Goal: Information Seeking & Learning: Learn about a topic

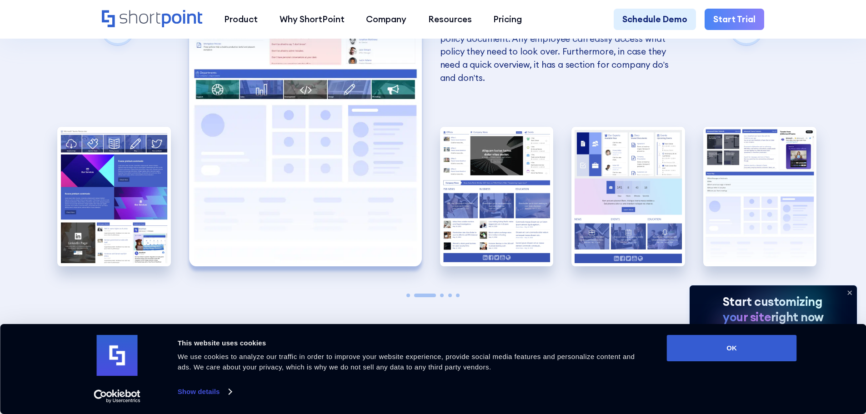
scroll to position [2001, 0]
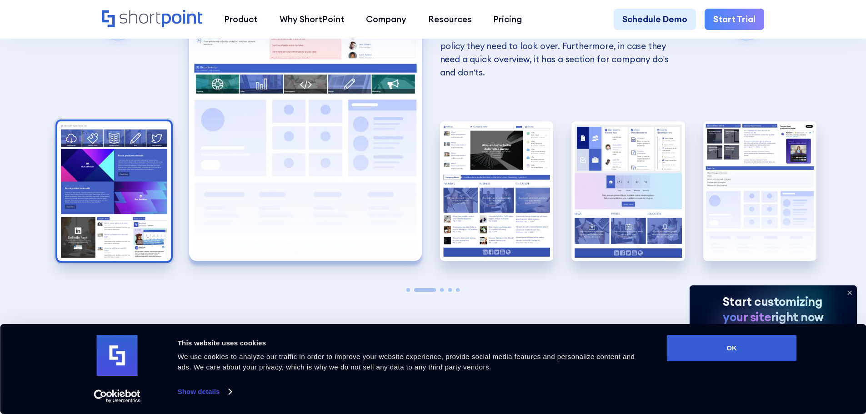
click at [103, 203] on img "1 / 5" at bounding box center [114, 191] width 114 height 140
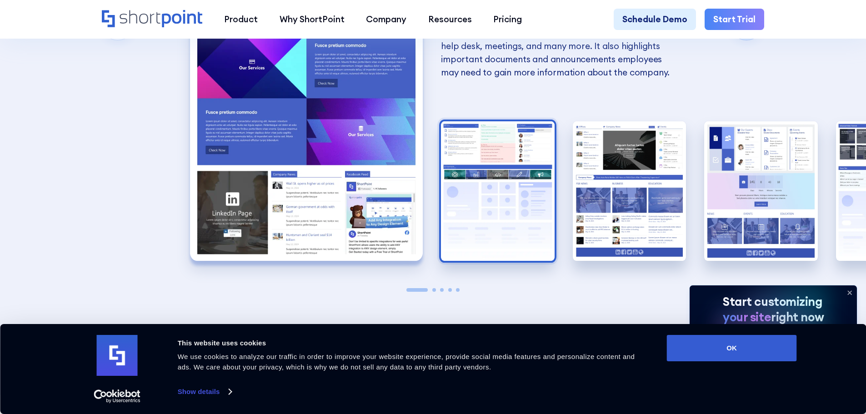
click at [476, 168] on img "2 / 5" at bounding box center [498, 191] width 114 height 140
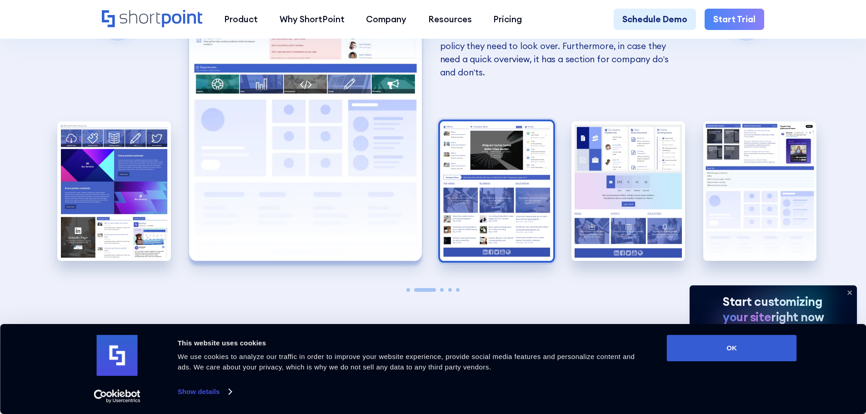
click at [490, 195] on img "3 / 5" at bounding box center [497, 191] width 114 height 140
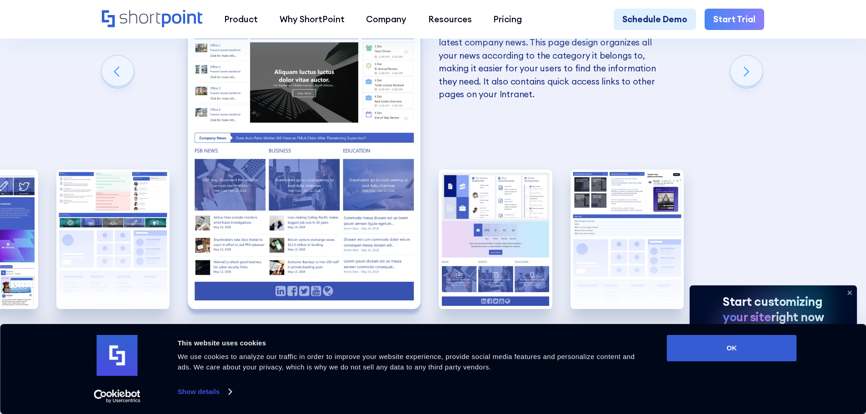
scroll to position [1955, 0]
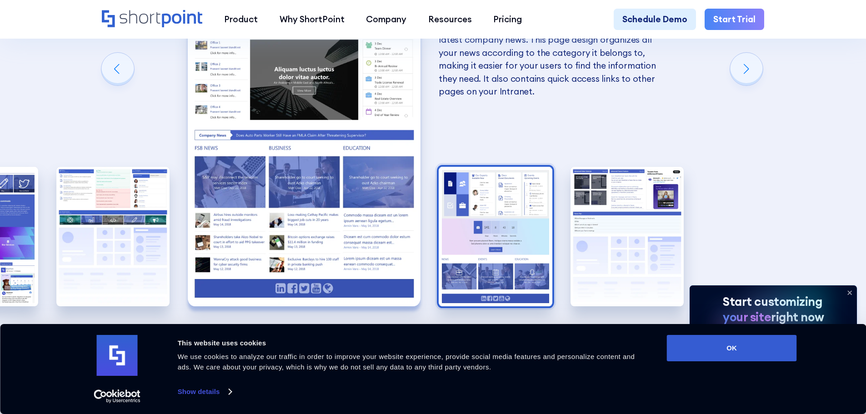
click at [491, 220] on img "4 / 5" at bounding box center [496, 237] width 114 height 140
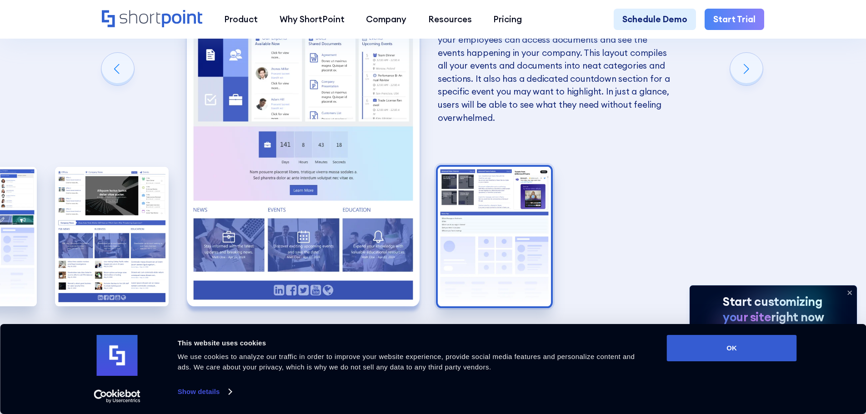
click at [477, 221] on img "5 / 5" at bounding box center [495, 237] width 114 height 140
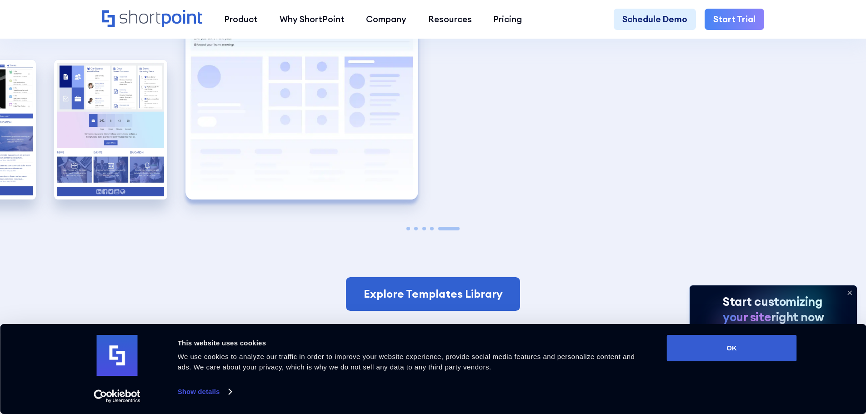
scroll to position [2046, 0]
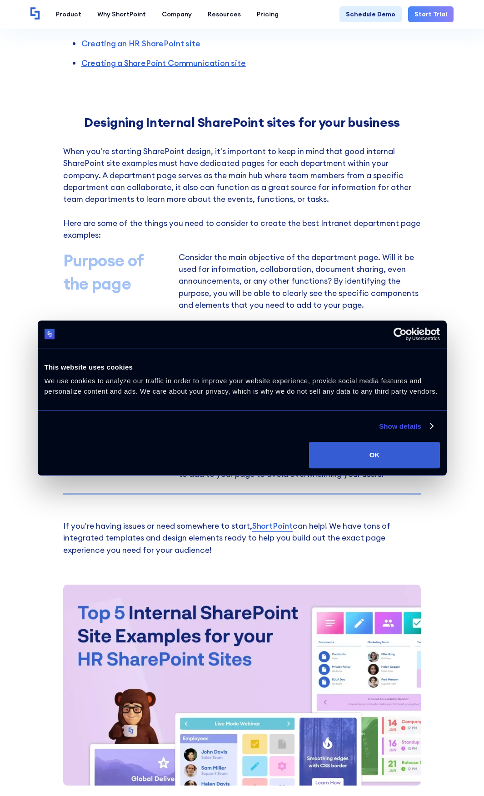
scroll to position [637, 0]
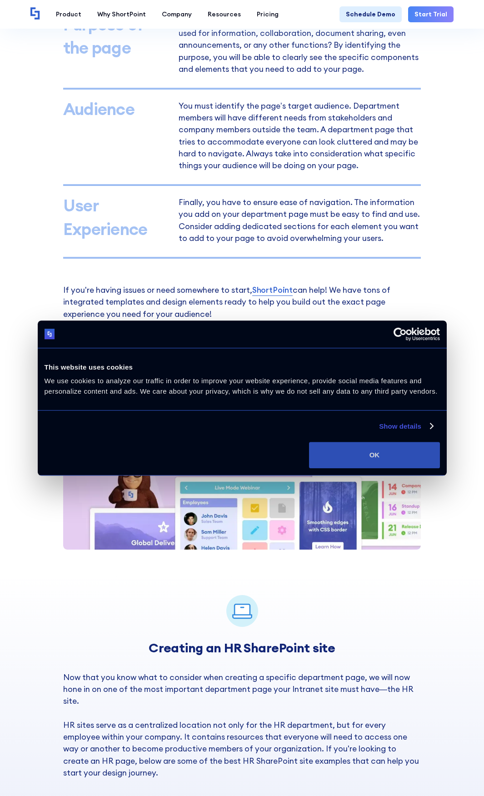
click at [384, 460] on button "OK" at bounding box center [374, 455] width 131 height 26
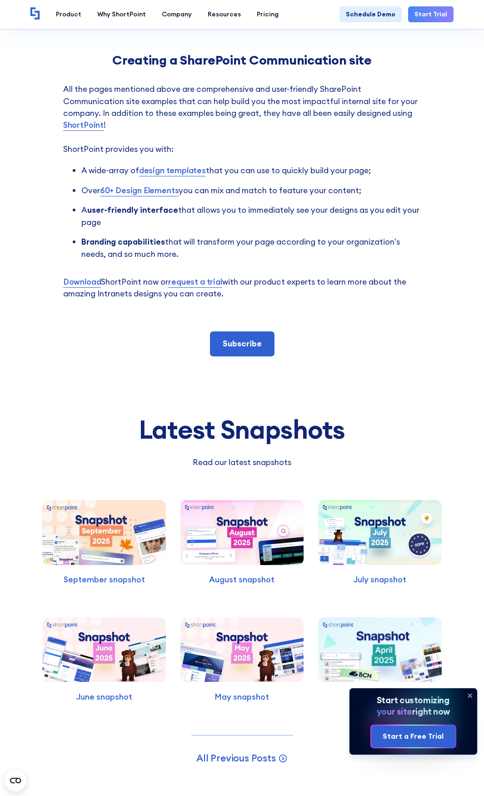
scroll to position [1546, 0]
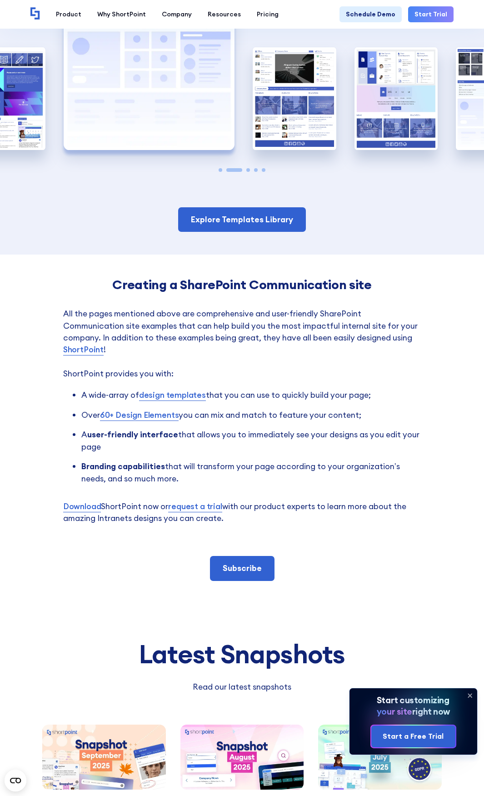
click at [166, 397] on link "design templates" at bounding box center [172, 395] width 67 height 12
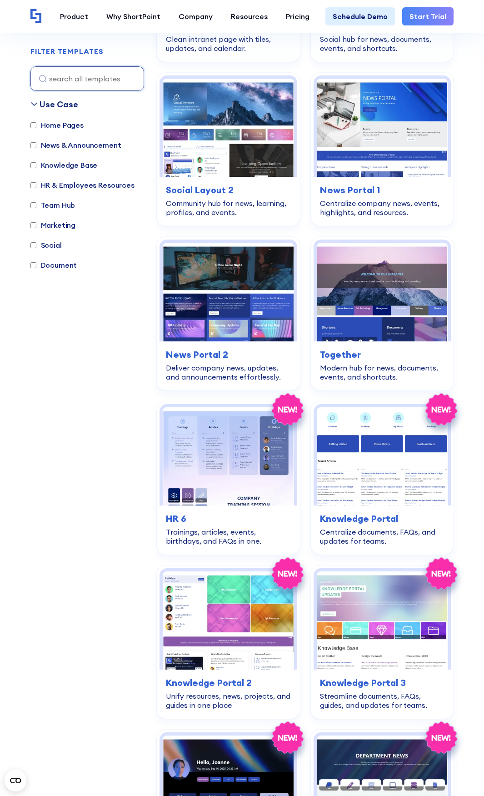
scroll to position [2365, 0]
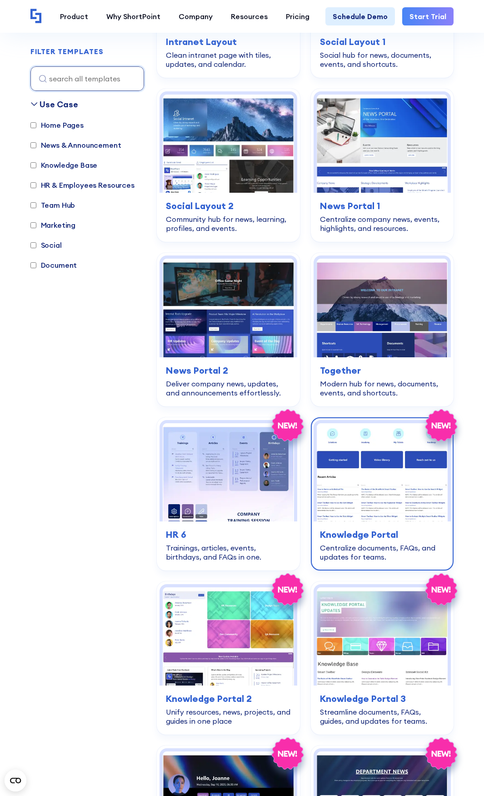
click at [360, 549] on div "Centralize documents, FAQs, and updates for teams." at bounding box center [382, 552] width 125 height 18
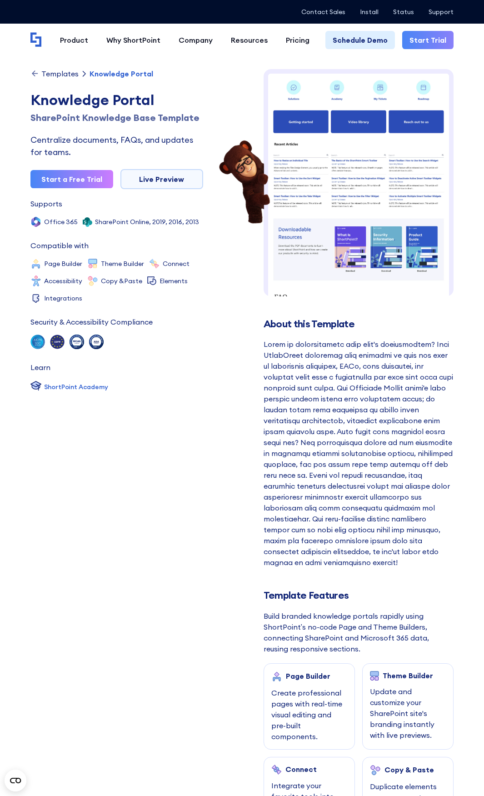
click at [304, 191] on img at bounding box center [359, 231] width 191 height 324
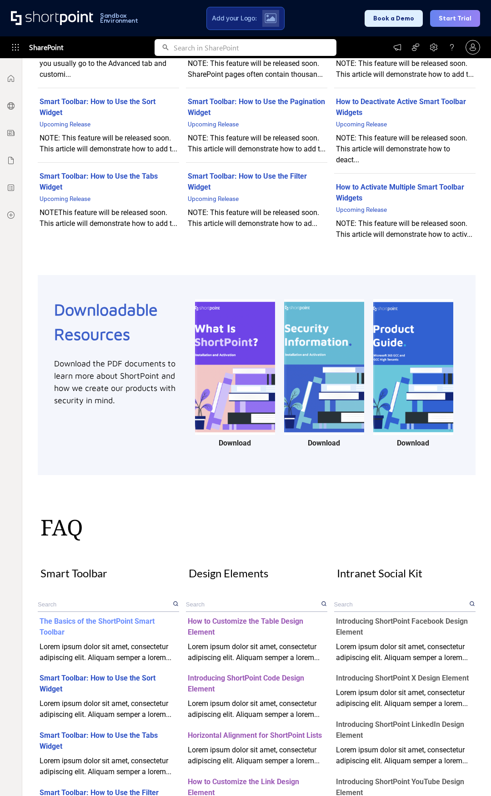
scroll to position [273, 0]
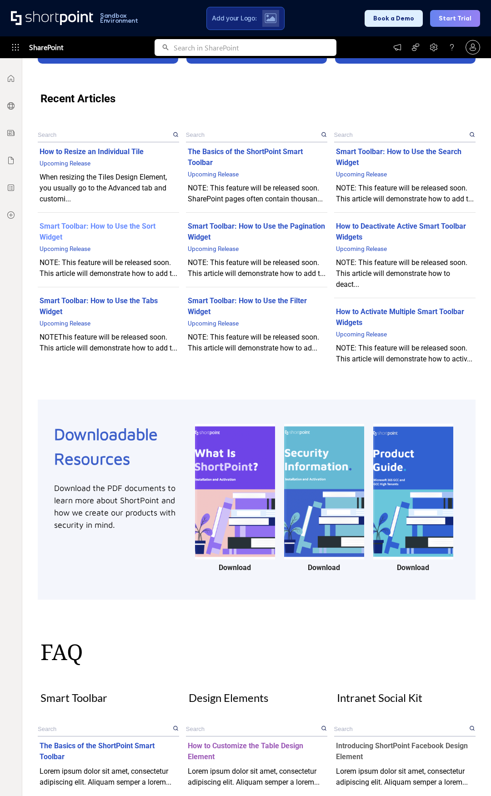
click at [67, 223] on div "Smart Toolbar: How to Use the Sort Widget" at bounding box center [109, 232] width 138 height 22
click at [67, 226] on div "Smart Toolbar: How to Use the Sort Widget" at bounding box center [109, 232] width 138 height 22
click at [65, 260] on div "NOTE: This feature will be released soon. This article will demonstrate how to …" at bounding box center [109, 268] width 138 height 22
click at [121, 239] on div "Smart Toolbar: How to Use the Sort Widget" at bounding box center [109, 232] width 138 height 22
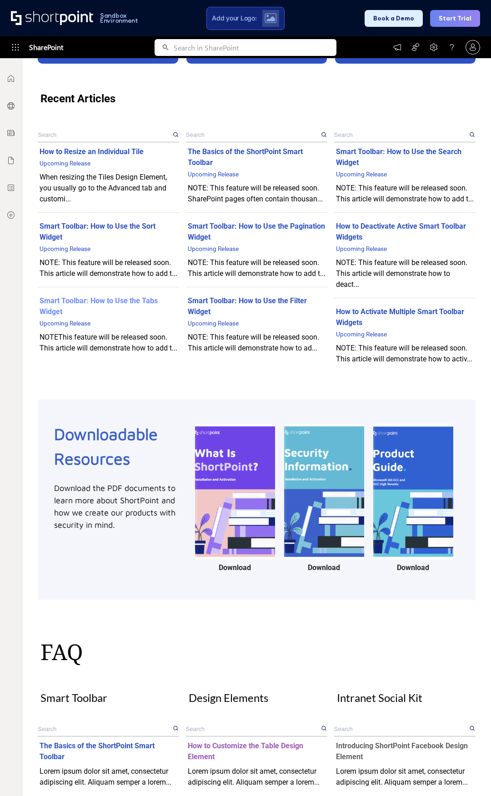
scroll to position [227, 0]
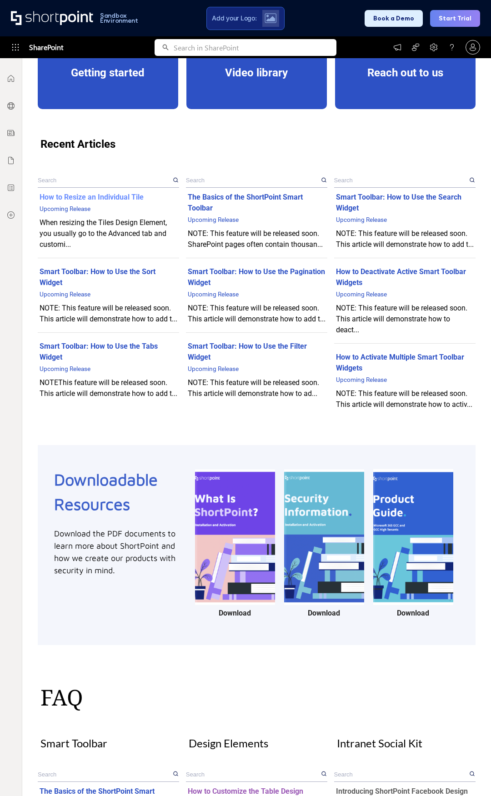
click at [70, 227] on div "When resizing the Tiles Design Element, you usually go to the Advanced tab and …" at bounding box center [109, 233] width 138 height 33
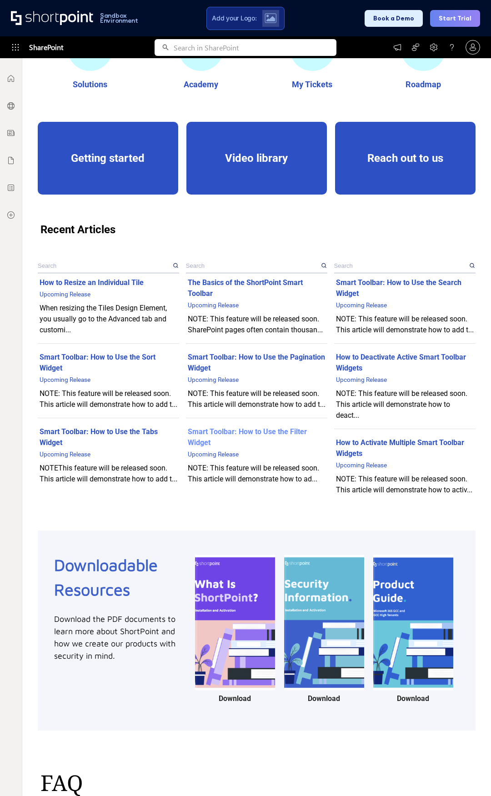
scroll to position [0, 0]
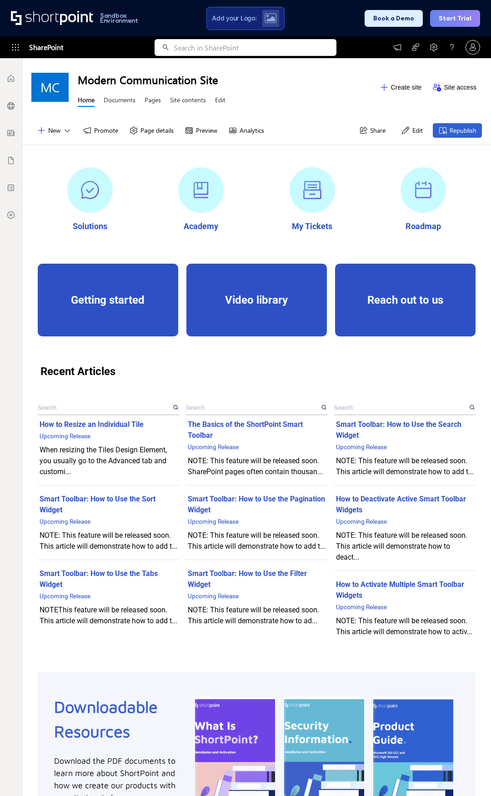
click at [92, 187] on div at bounding box center [89, 189] width 45 height 45
click at [206, 191] on div at bounding box center [200, 189] width 45 height 45
click at [311, 200] on div at bounding box center [312, 189] width 45 height 45
click at [423, 199] on div at bounding box center [423, 189] width 45 height 45
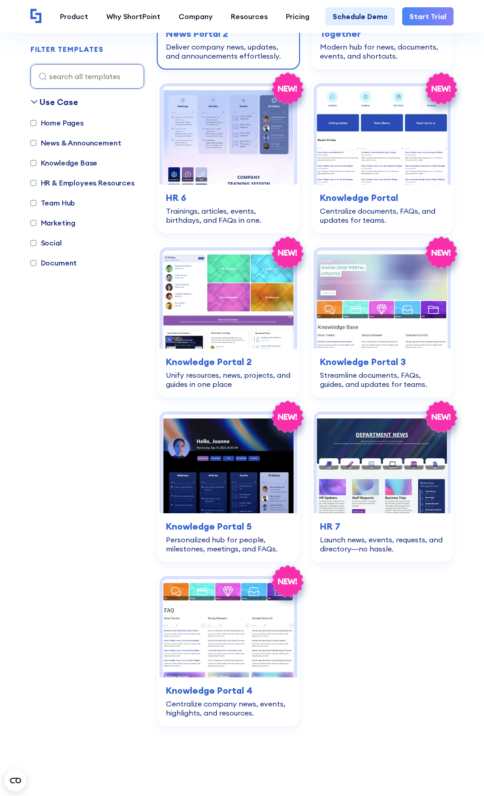
scroll to position [2728, 0]
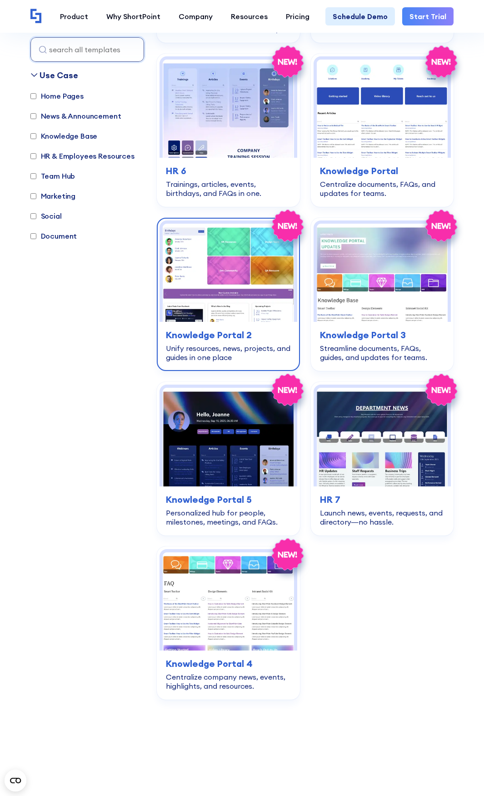
click at [232, 250] on img at bounding box center [228, 273] width 131 height 98
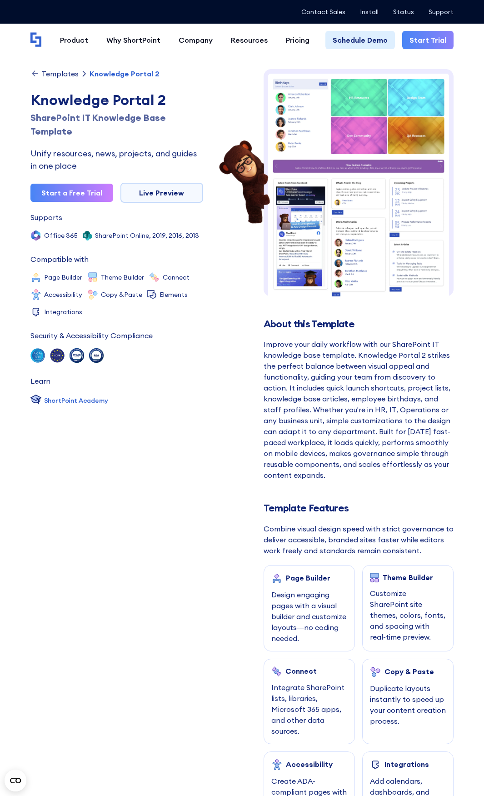
click at [390, 136] on img at bounding box center [359, 188] width 191 height 238
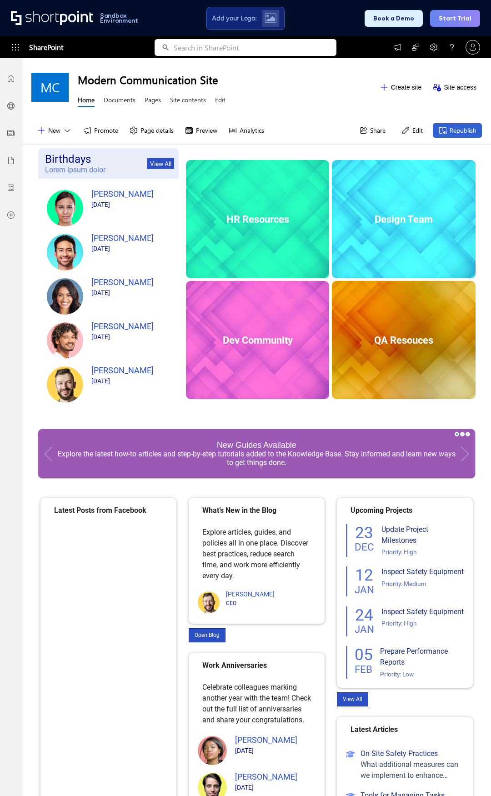
click at [247, 218] on div "HR Resources" at bounding box center [257, 219] width 139 height 11
click at [362, 215] on div "Design Team" at bounding box center [403, 219] width 139 height 11
click at [221, 321] on div "Dev Community" at bounding box center [258, 340] width 144 height 118
click at [384, 338] on div "QA Resouces" at bounding box center [403, 340] width 139 height 11
